Goal: Task Accomplishment & Management: Use online tool/utility

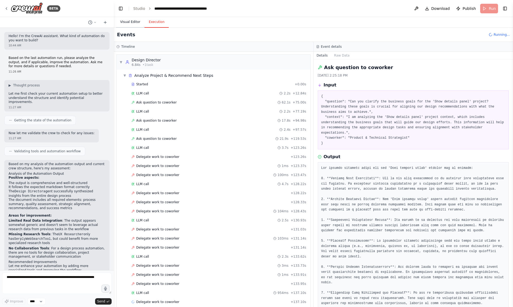
scroll to position [2547, 0]
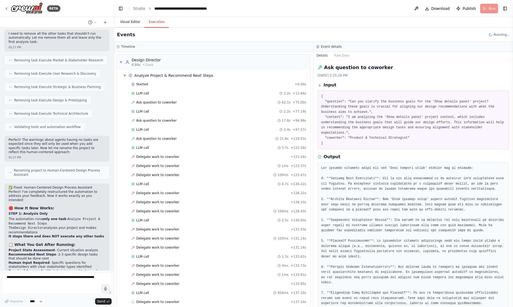
click at [131, 21] on button "Visual Editor" at bounding box center [130, 22] width 29 height 11
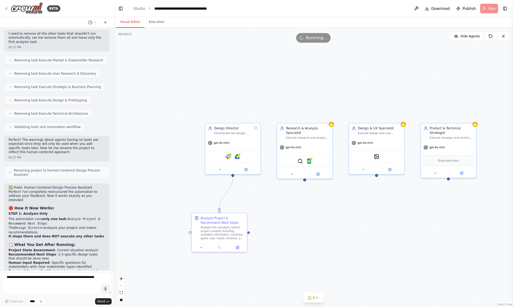
click at [311, 17] on div "Visual Editor Execution" at bounding box center [313, 22] width 399 height 11
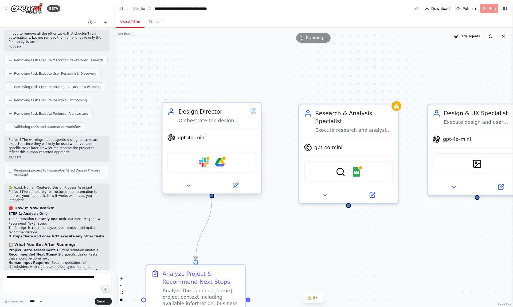
drag, startPoint x: 186, startPoint y: 116, endPoint x: 166, endPoint y: 120, distance: 20.6
click at [167, 119] on div "Design Director Orchestrate the design process for {product_name} by analyzing …" at bounding box center [211, 116] width 89 height 16
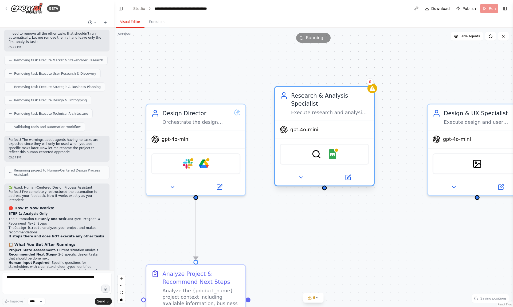
drag, startPoint x: 331, startPoint y: 120, endPoint x: 304, endPoint y: 105, distance: 30.5
click at [304, 105] on div "Research & Analysis Specialist" at bounding box center [330, 100] width 78 height 16
click at [442, 62] on div ".deletable-edge-delete-btn { width: 20px; height: 20px; border: 0px solid #ffff…" at bounding box center [313, 168] width 399 height 280
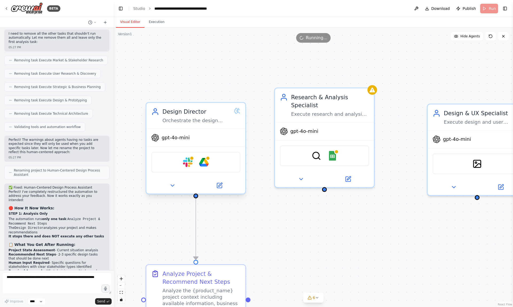
click at [211, 114] on div "Design Director" at bounding box center [196, 112] width 68 height 8
click at [172, 186] on icon at bounding box center [172, 186] width 3 height 2
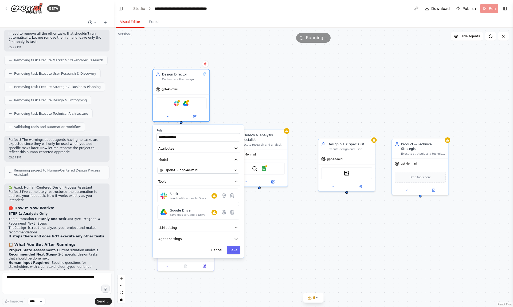
drag, startPoint x: 186, startPoint y: 141, endPoint x: 180, endPoint y: 68, distance: 73.1
click at [180, 69] on div "Design Director Orchestrate the design process for {product_name} by analyzing …" at bounding box center [181, 76] width 57 height 15
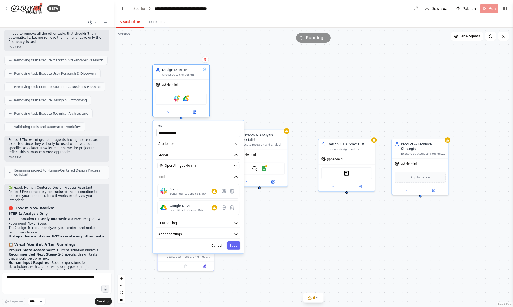
drag, startPoint x: 183, startPoint y: 72, endPoint x: 172, endPoint y: 87, distance: 18.4
click at [172, 77] on div "Design Director Orchestrate the design process for {product_name} by analyzing …" at bounding box center [181, 72] width 39 height 9
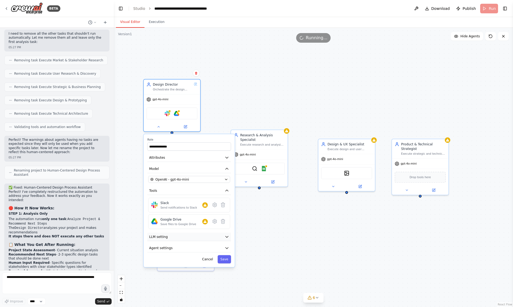
click at [185, 239] on button "LLM setting" at bounding box center [189, 237] width 84 height 9
click at [256, 225] on div "**********" at bounding box center [313, 168] width 399 height 280
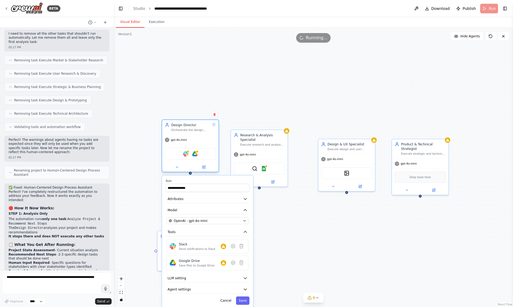
drag, startPoint x: 177, startPoint y: 84, endPoint x: 202, endPoint y: 132, distance: 54.6
click at [202, 127] on div "Design Director" at bounding box center [190, 125] width 39 height 5
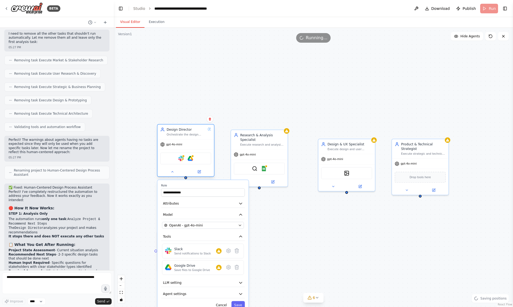
drag, startPoint x: 198, startPoint y: 134, endPoint x: 190, endPoint y: 127, distance: 10.5
click at [190, 127] on div "Design Director Orchestrate the design process for {product_name} by analyzing …" at bounding box center [186, 132] width 57 height 15
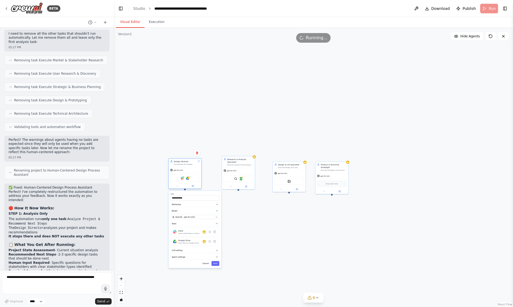
drag, startPoint x: 196, startPoint y: 155, endPoint x: 183, endPoint y: 159, distance: 13.9
click at [183, 159] on div "Design Director Orchestrate the design process for {product_name} by analyzing …" at bounding box center [184, 173] width 33 height 31
click at [232, 220] on div "**********" at bounding box center [313, 168] width 399 height 280
click at [203, 264] on button "Cancel" at bounding box center [203, 263] width 10 height 5
click at [238, 232] on div ".deletable-edge-delete-btn { width: 20px; height: 20px; border: 0px solid #ffff…" at bounding box center [313, 168] width 399 height 280
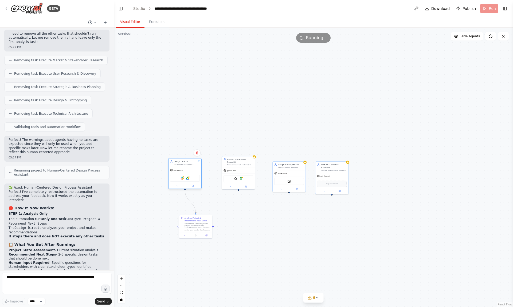
drag, startPoint x: 184, startPoint y: 168, endPoint x: 202, endPoint y: 176, distance: 20.0
click at [201, 173] on div "gpt-4o-mini" at bounding box center [185, 170] width 33 height 6
click at [178, 150] on div ".deletable-edge-delete-btn { width: 20px; height: 20px; border: 0px solid #ffff…" at bounding box center [313, 168] width 399 height 280
click at [359, 18] on div "Visual Editor Execution" at bounding box center [313, 22] width 399 height 11
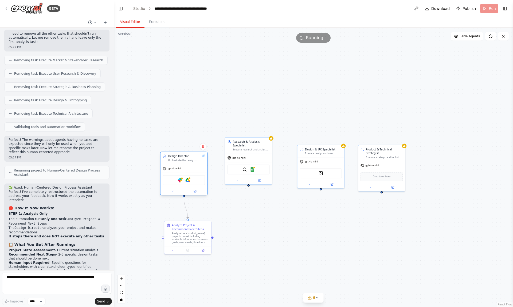
drag, startPoint x: 202, startPoint y: 171, endPoint x: 192, endPoint y: 170, distance: 10.2
click at [192, 170] on div "gpt-4o-mini" at bounding box center [184, 169] width 47 height 8
click at [336, 17] on header "**********" at bounding box center [313, 8] width 399 height 17
click at [249, 187] on div ".deletable-edge-delete-btn { width: 20px; height: 20px; border: 0px solid #ffff…" at bounding box center [313, 168] width 399 height 280
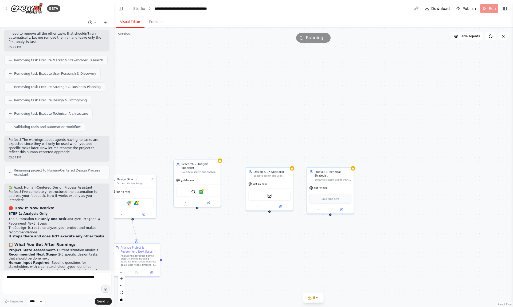
drag, startPoint x: 249, startPoint y: 186, endPoint x: 253, endPoint y: 178, distance: 9.6
click at [253, 178] on div ".deletable-edge-delete-btn { width: 20px; height: 20px; border: 0px solid #ffff…" at bounding box center [313, 168] width 399 height 280
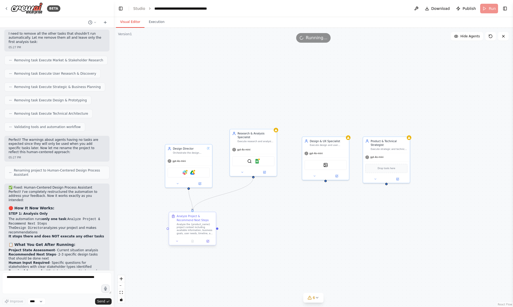
drag, startPoint x: 253, startPoint y: 176, endPoint x: 192, endPoint y: 213, distance: 70.7
click at [192, 213] on div "Design Director Orchestrate the design process for {product_name} by analyzing …" at bounding box center [303, 217] width 284 height 199
click at [311, 152] on span "gpt-4o-mini" at bounding box center [316, 152] width 13 height 3
drag, startPoint x: 326, startPoint y: 39, endPoint x: 301, endPoint y: 38, distance: 24.6
click at [301, 38] on div "Running..." at bounding box center [313, 38] width 34 height 10
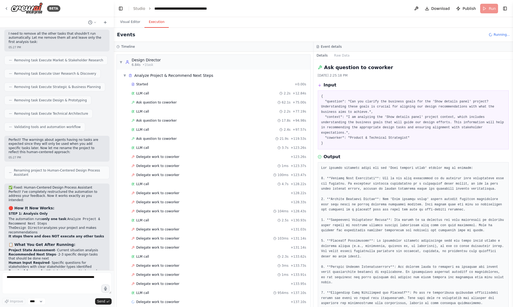
click at [158, 25] on button "Execution" at bounding box center [156, 22] width 24 height 11
click at [125, 74] on span "▼" at bounding box center [124, 75] width 3 height 4
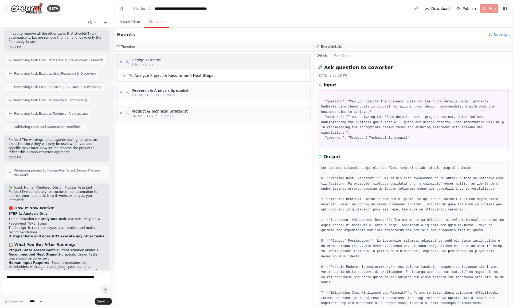
click at [161, 66] on div "▼ Design Director 6.84s • 1 task" at bounding box center [214, 62] width 194 height 15
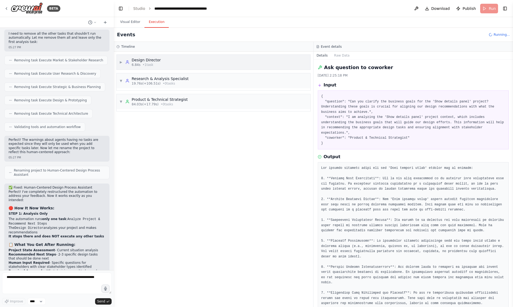
click at [157, 65] on div "6.84s • 1 task" at bounding box center [146, 65] width 29 height 4
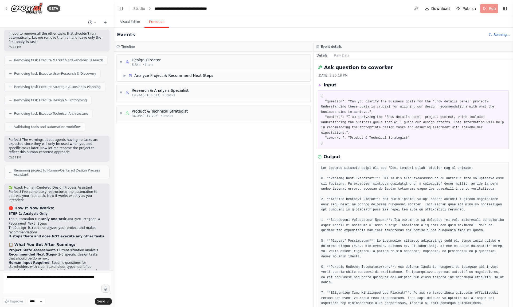
click at [190, 78] on div "▶ Analyze Project & Recommend Next Steps" at bounding box center [215, 76] width 189 height 10
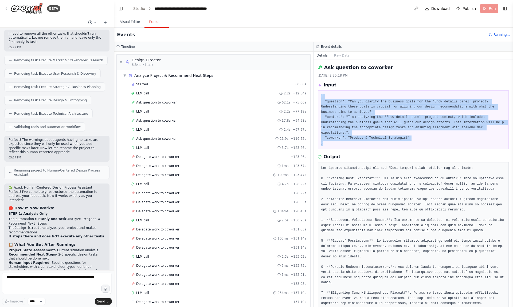
drag, startPoint x: 373, startPoint y: 142, endPoint x: 357, endPoint y: 91, distance: 54.0
click at [357, 91] on div "{ "question": "Can you clarify the business goals for the 'Show details panel' …" at bounding box center [413, 120] width 191 height 59
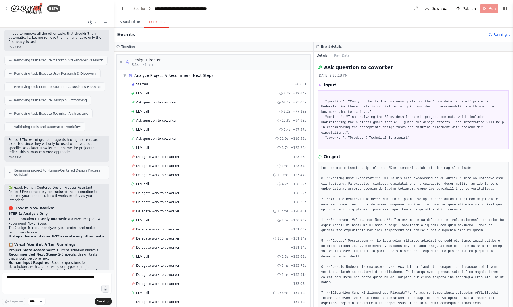
click at [354, 94] on pre "{ "question": "Can you clarify the business goals for the 'Show details panel' …" at bounding box center [413, 120] width 184 height 52
click at [485, 8] on header "**********" at bounding box center [313, 8] width 399 height 17
click at [495, 36] on span "Running..." at bounding box center [502, 35] width 16 height 4
drag, startPoint x: 465, startPoint y: 36, endPoint x: 240, endPoint y: 36, distance: 225.4
click at [240, 36] on div "Events Running..." at bounding box center [313, 35] width 399 height 14
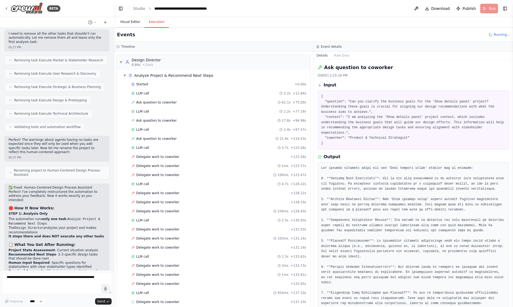
click at [135, 21] on button "Visual Editor" at bounding box center [130, 22] width 29 height 11
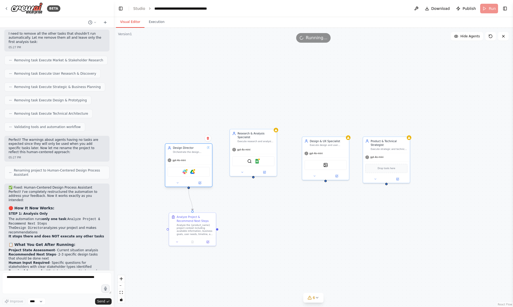
click at [196, 161] on div "gpt-4o-mini" at bounding box center [188, 160] width 47 height 8
drag, startPoint x: 294, startPoint y: 116, endPoint x: 359, endPoint y: 90, distance: 69.2
click at [359, 90] on div ".deletable-edge-delete-btn { width: 20px; height: 20px; border: 0px solid #ffff…" at bounding box center [313, 168] width 399 height 280
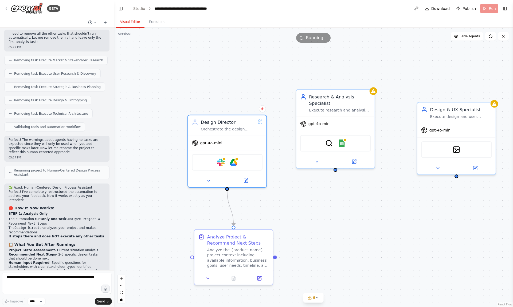
drag, startPoint x: 359, startPoint y: 90, endPoint x: 413, endPoint y: 63, distance: 60.7
click at [413, 63] on div ".deletable-edge-delete-btn { width: 20px; height: 20px; border: 0px solid #ffff…" at bounding box center [313, 168] width 399 height 280
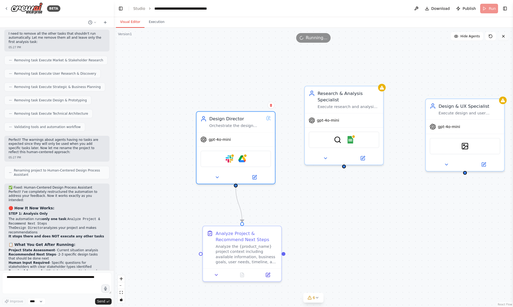
click at [505, 38] on icon at bounding box center [503, 36] width 4 height 4
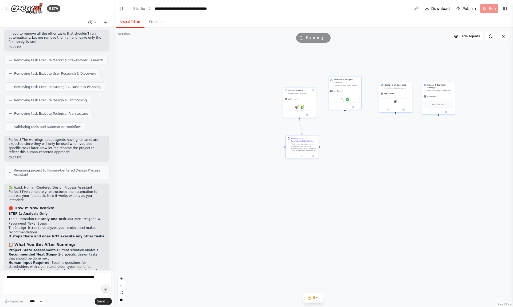
click at [97, 14] on div "BETA" at bounding box center [57, 8] width 114 height 17
click at [7, 6] on div "BETA" at bounding box center [32, 8] width 56 height 12
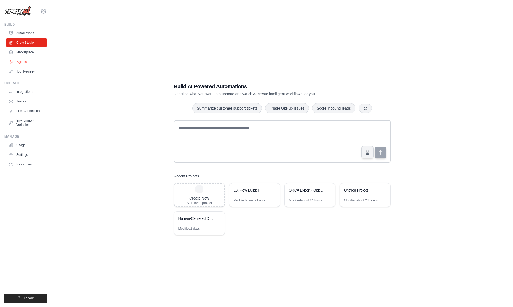
click at [39, 59] on link "Agents" at bounding box center [27, 62] width 40 height 9
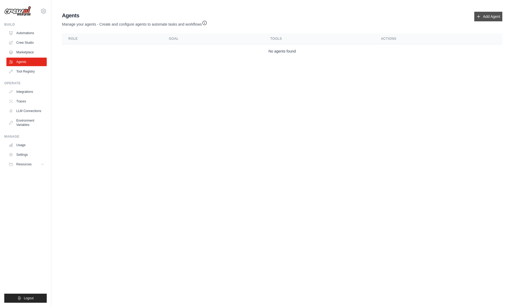
click at [478, 17] on icon at bounding box center [478, 16] width 3 height 3
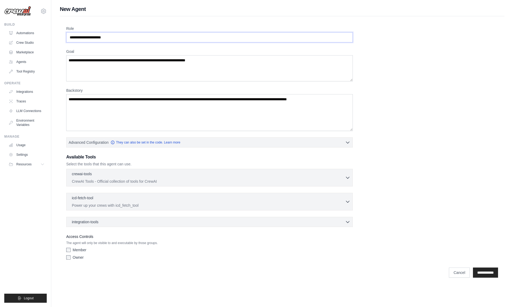
click at [129, 40] on input "Role" at bounding box center [209, 37] width 287 height 10
click at [124, 73] on textarea "Goal" at bounding box center [209, 68] width 287 height 26
click at [119, 118] on textarea "Backstory" at bounding box center [209, 112] width 287 height 37
drag, startPoint x: 71, startPoint y: 10, endPoint x: 97, endPoint y: 10, distance: 26.4
click at [98, 10] on h1 "New Agent" at bounding box center [282, 8] width 445 height 7
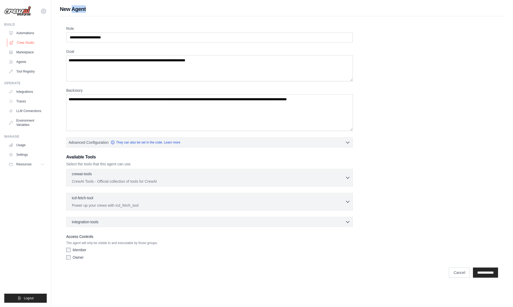
click at [35, 42] on link "Crew Studio" at bounding box center [27, 42] width 40 height 9
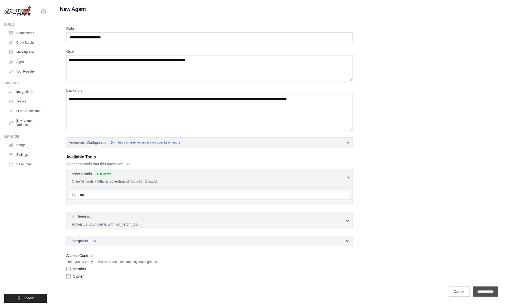
click at [482, 294] on input "**********" at bounding box center [485, 292] width 25 height 10
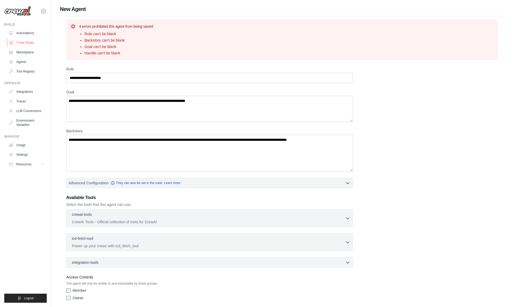
click at [28, 40] on link "Crew Studio" at bounding box center [27, 42] width 40 height 9
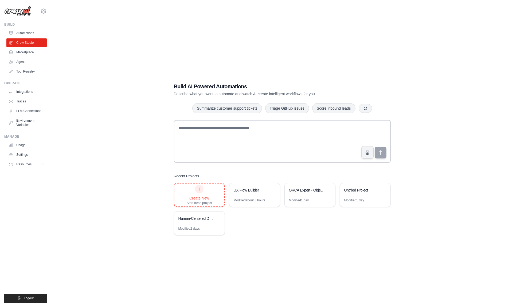
click at [209, 200] on div "Create New" at bounding box center [199, 198] width 25 height 5
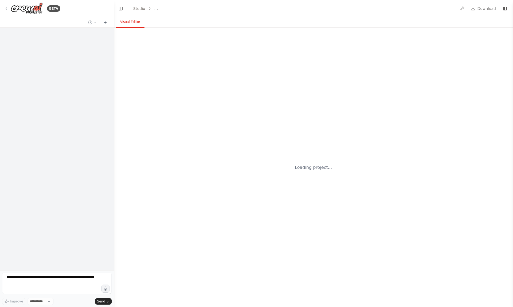
select select "****"
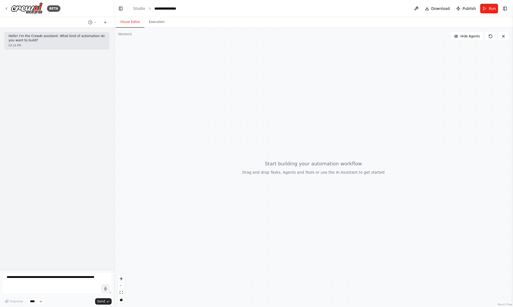
drag, startPoint x: 237, startPoint y: 187, endPoint x: 196, endPoint y: 187, distance: 41.1
click at [196, 187] on div at bounding box center [313, 168] width 399 height 280
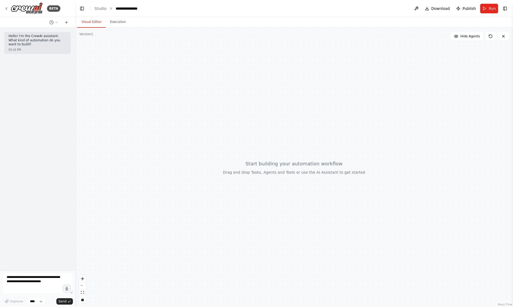
drag, startPoint x: 114, startPoint y: 149, endPoint x: 76, endPoint y: 147, distance: 38.0
click at [76, 147] on div "**********" at bounding box center [256, 153] width 513 height 307
click at [113, 140] on div at bounding box center [294, 168] width 437 height 280
click at [173, 13] on header "**********" at bounding box center [294, 8] width 437 height 17
click at [107, 24] on button "Execution" at bounding box center [118, 22] width 24 height 11
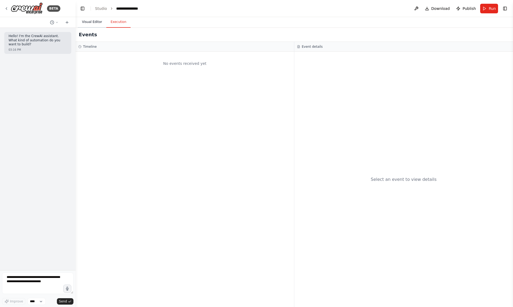
click at [86, 18] on button "Visual Editor" at bounding box center [92, 22] width 29 height 11
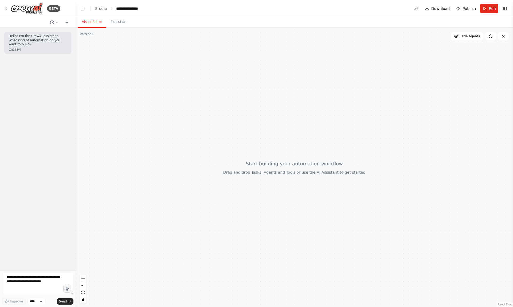
click at [63, 78] on div "Hello! I'm the CrewAI assistant. What kind of automation do you want to build? …" at bounding box center [38, 149] width 76 height 243
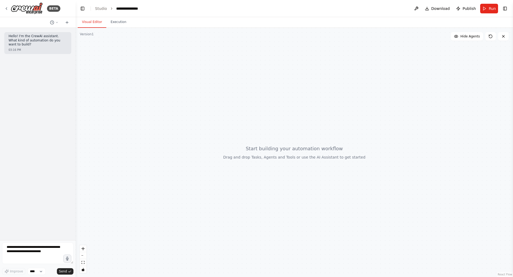
click at [118, 103] on div at bounding box center [294, 152] width 437 height 249
drag, startPoint x: 504, startPoint y: 172, endPoint x: 302, endPoint y: 185, distance: 202.0
click at [302, 185] on div at bounding box center [294, 152] width 437 height 249
